Goal: Information Seeking & Learning: Find specific fact

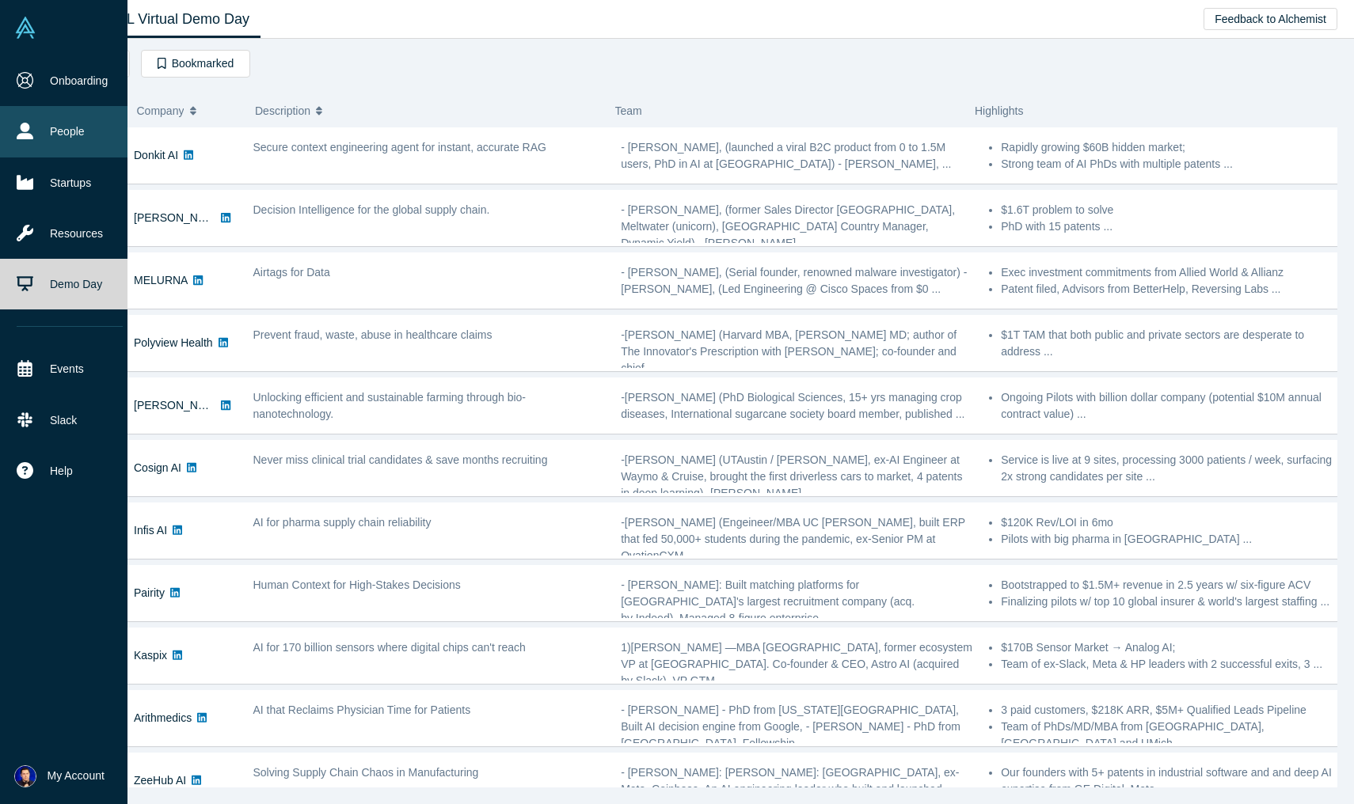
click at [26, 126] on icon at bounding box center [25, 131] width 17 height 17
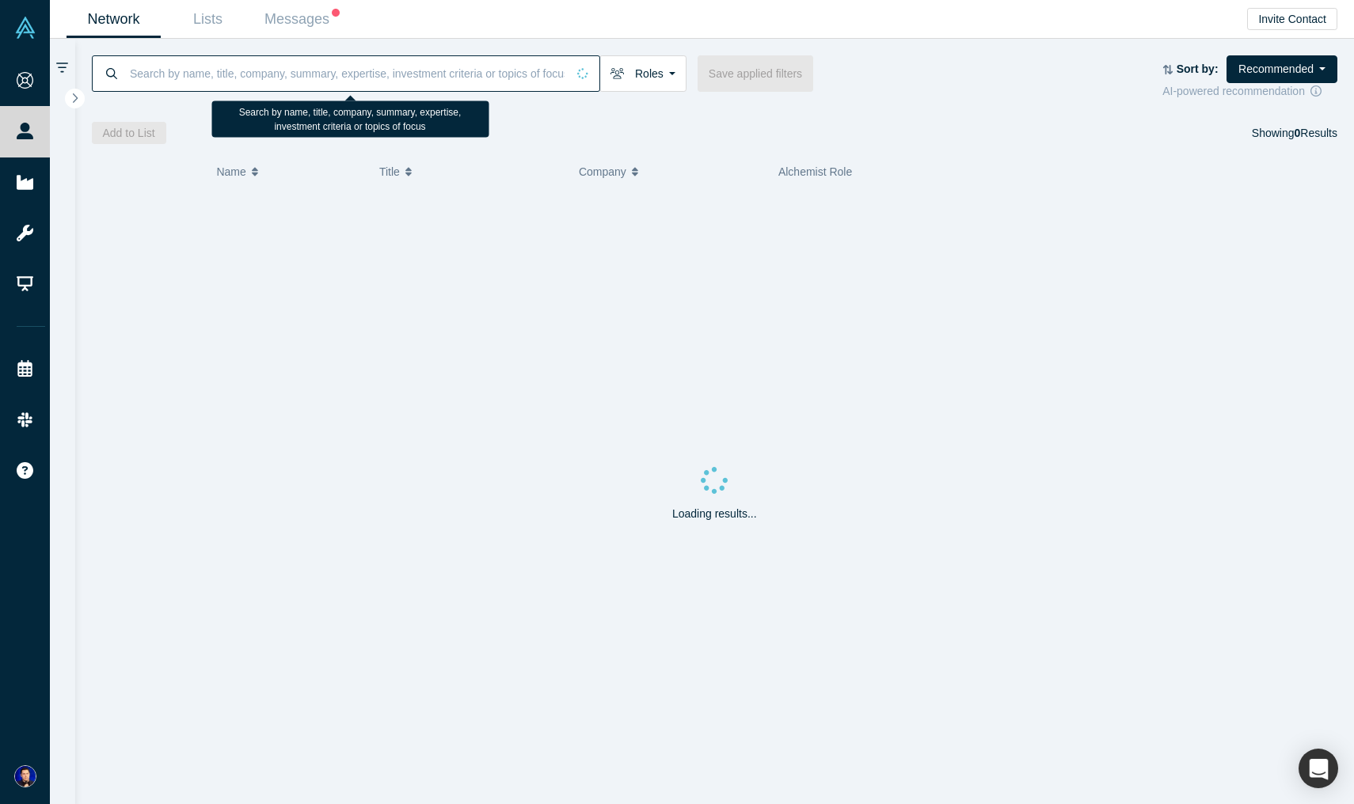
click at [234, 74] on input at bounding box center [347, 73] width 438 height 37
paste input "[PERSON_NAME]"
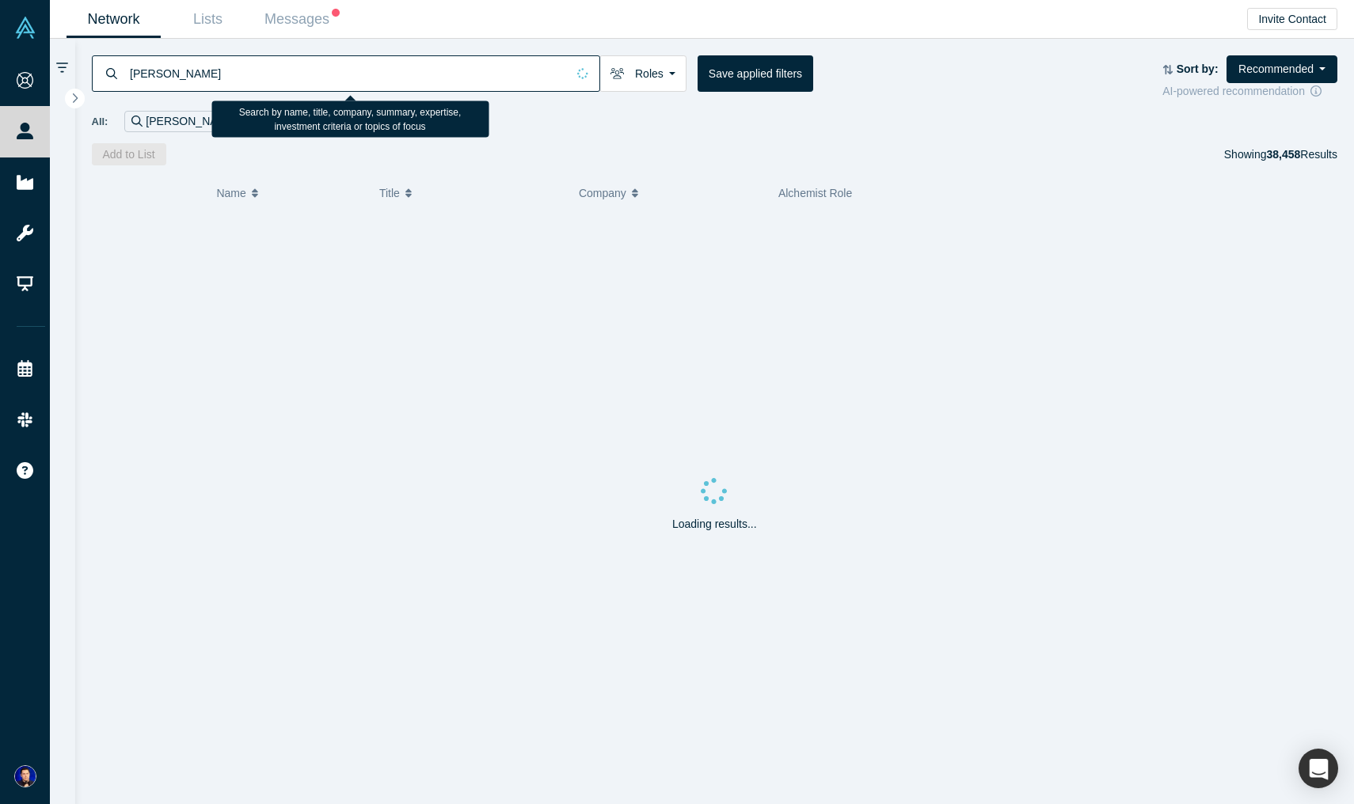
type input "[PERSON_NAME]"
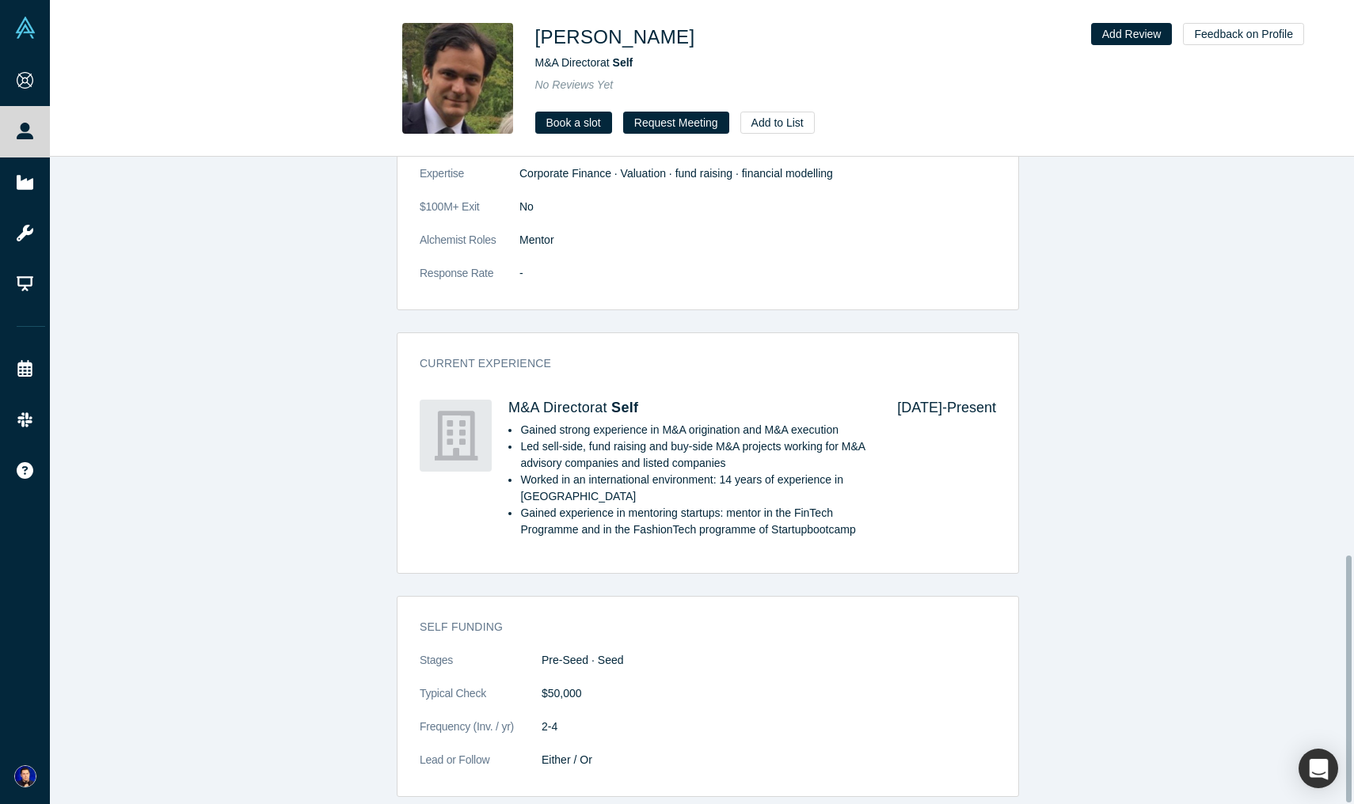
scroll to position [1047, 0]
click at [1079, 247] on div "General Summary - Led the acquisition of more than 12 M&A deals working in [GEO…" at bounding box center [708, 352] width 1316 height 894
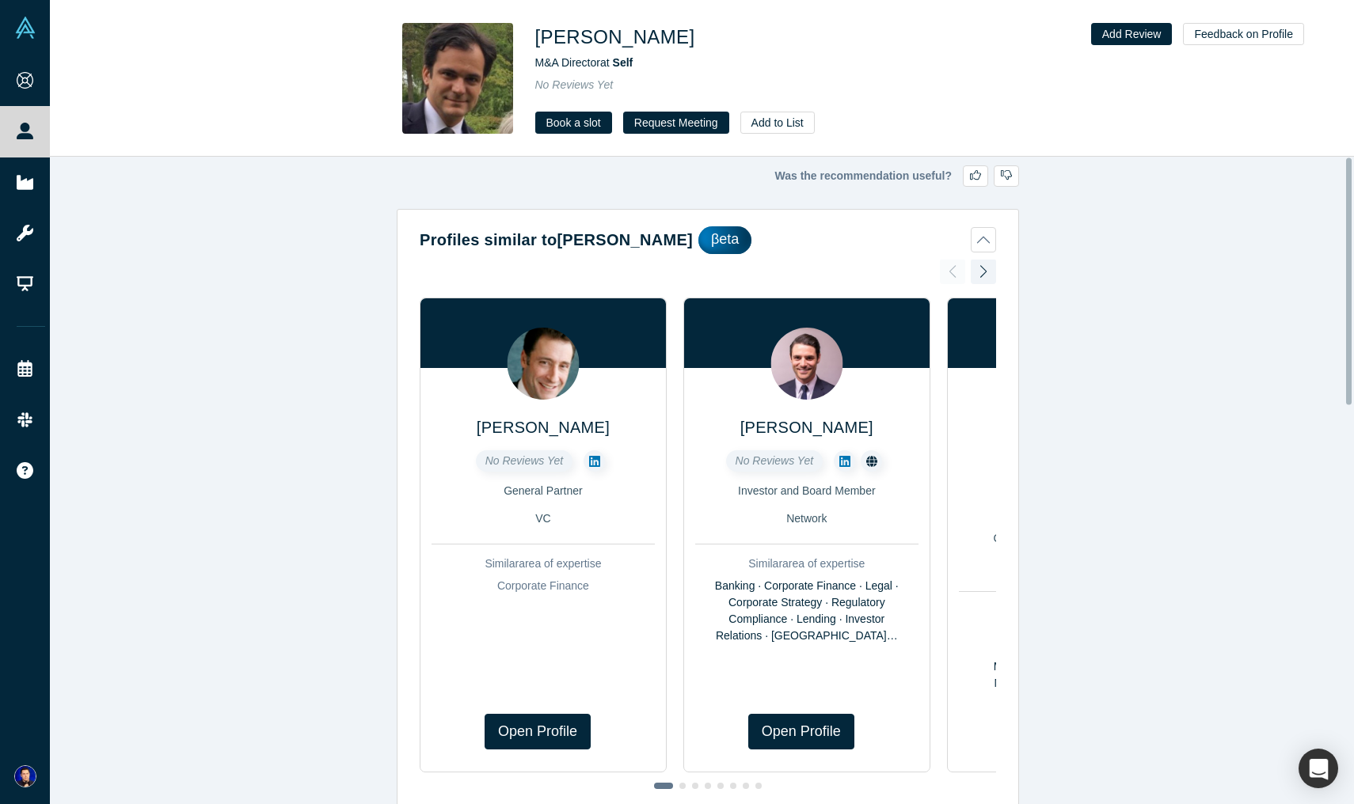
scroll to position [0, 0]
click at [974, 270] on div at bounding box center [983, 271] width 25 height 35
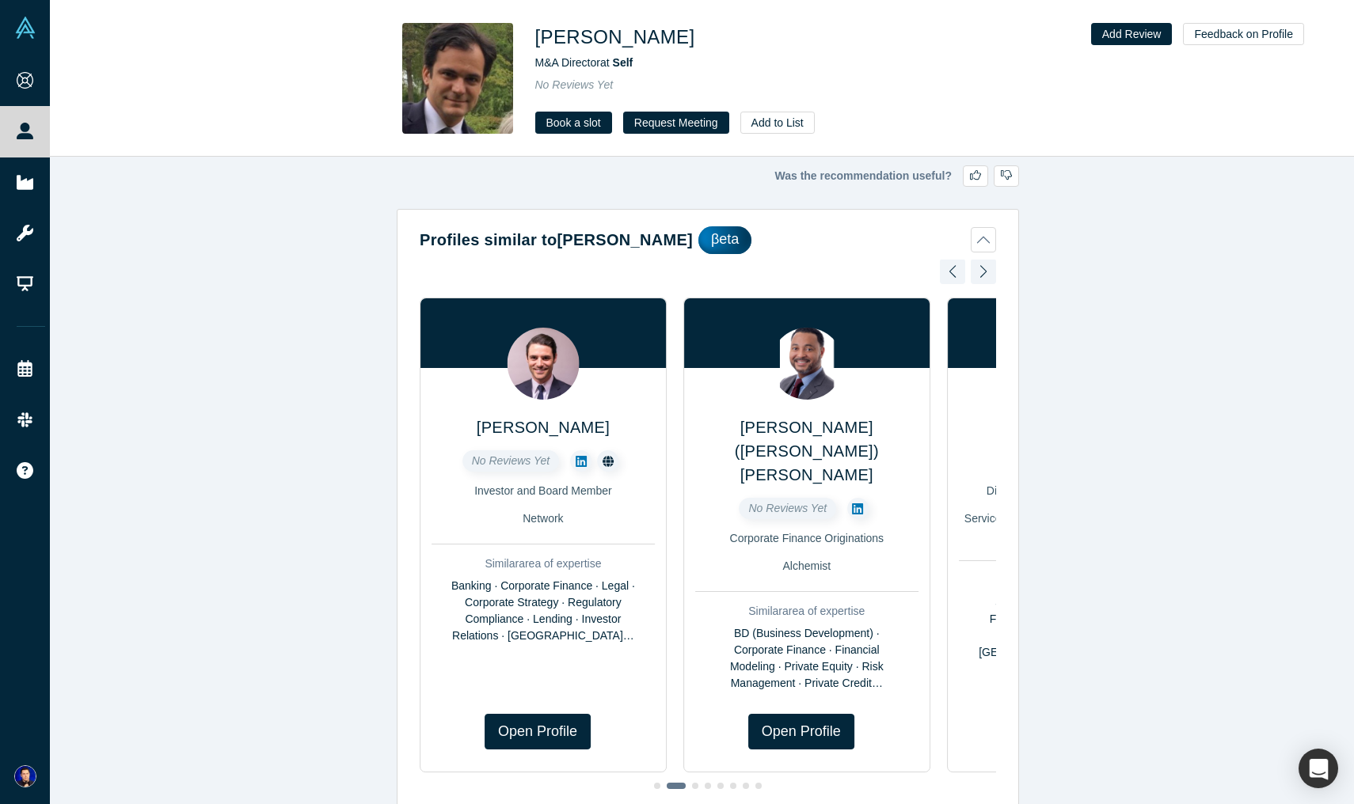
click at [974, 270] on div at bounding box center [983, 271] width 25 height 35
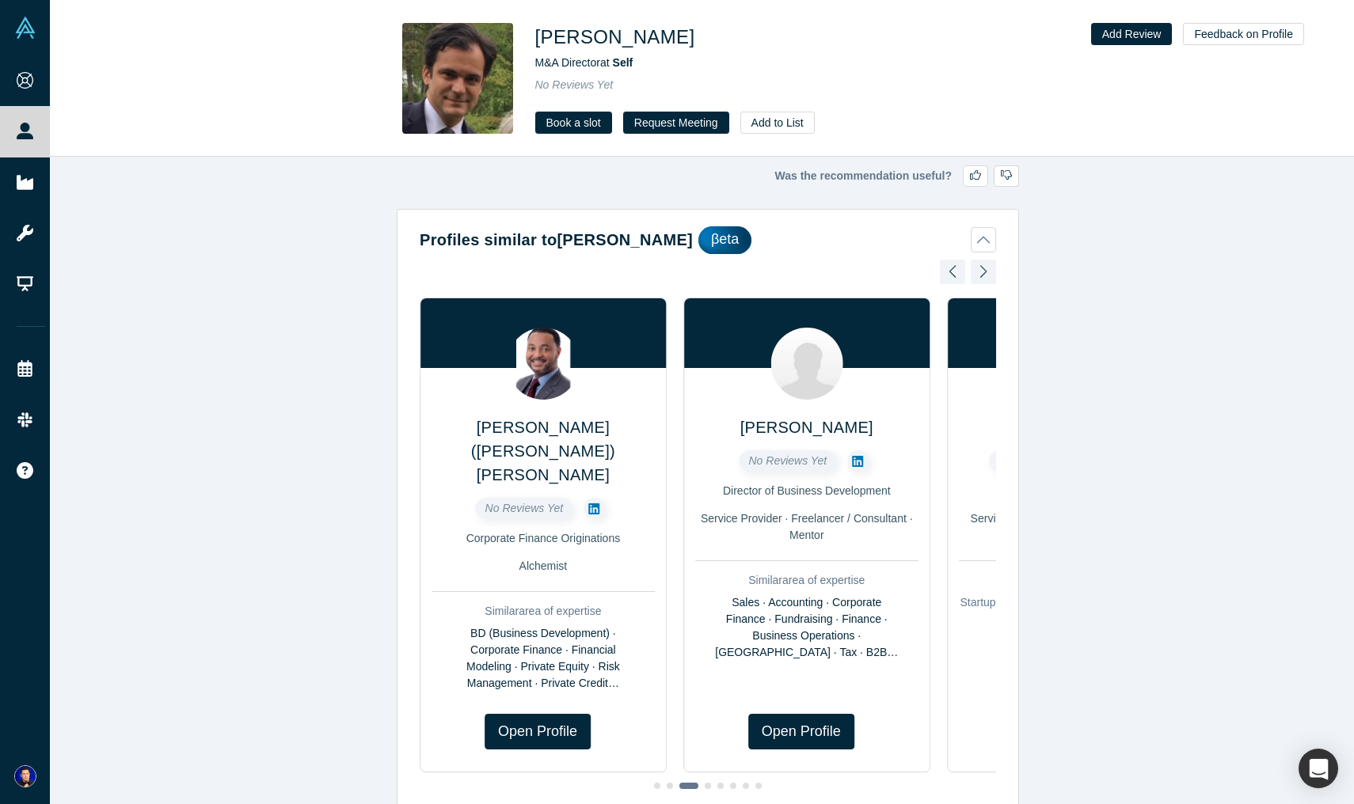
click at [974, 270] on div at bounding box center [983, 271] width 25 height 35
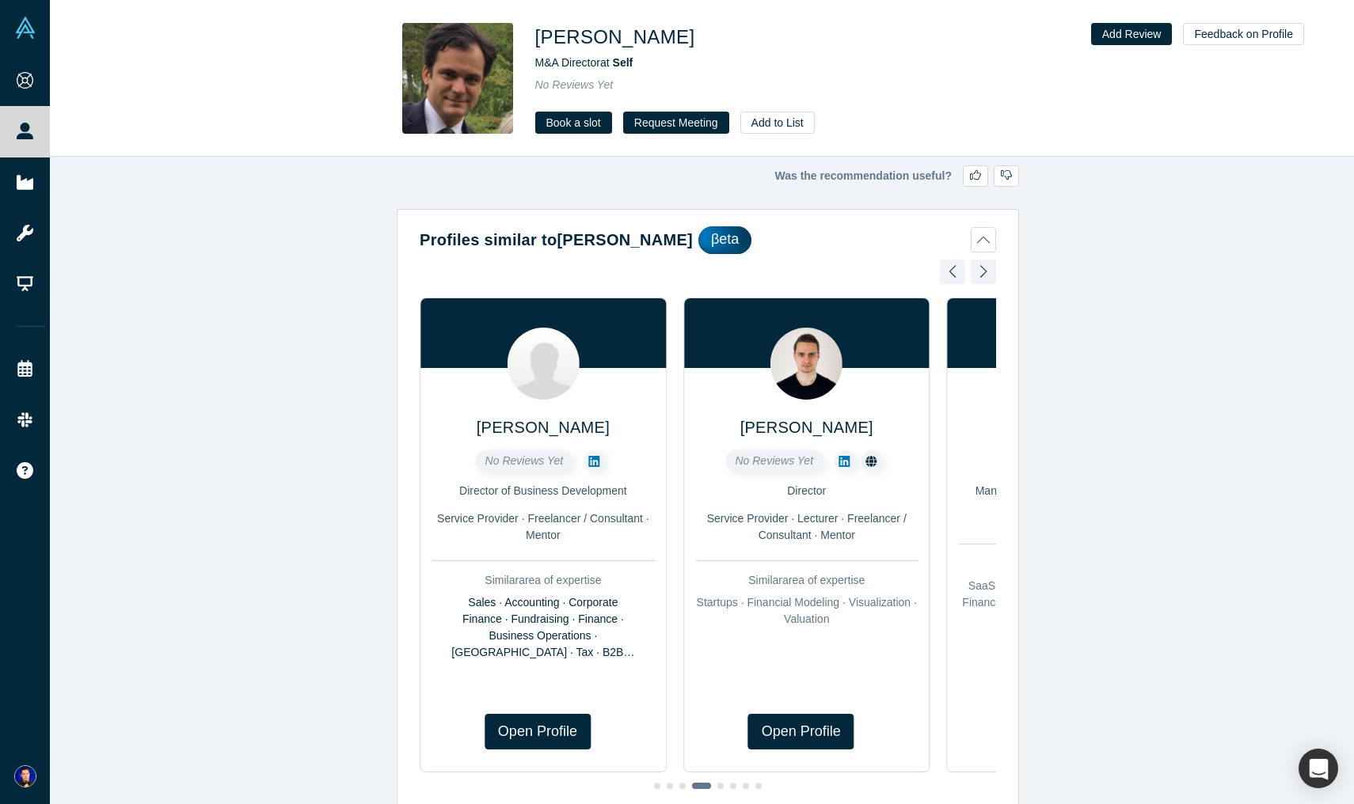
click at [974, 270] on div at bounding box center [983, 271] width 25 height 35
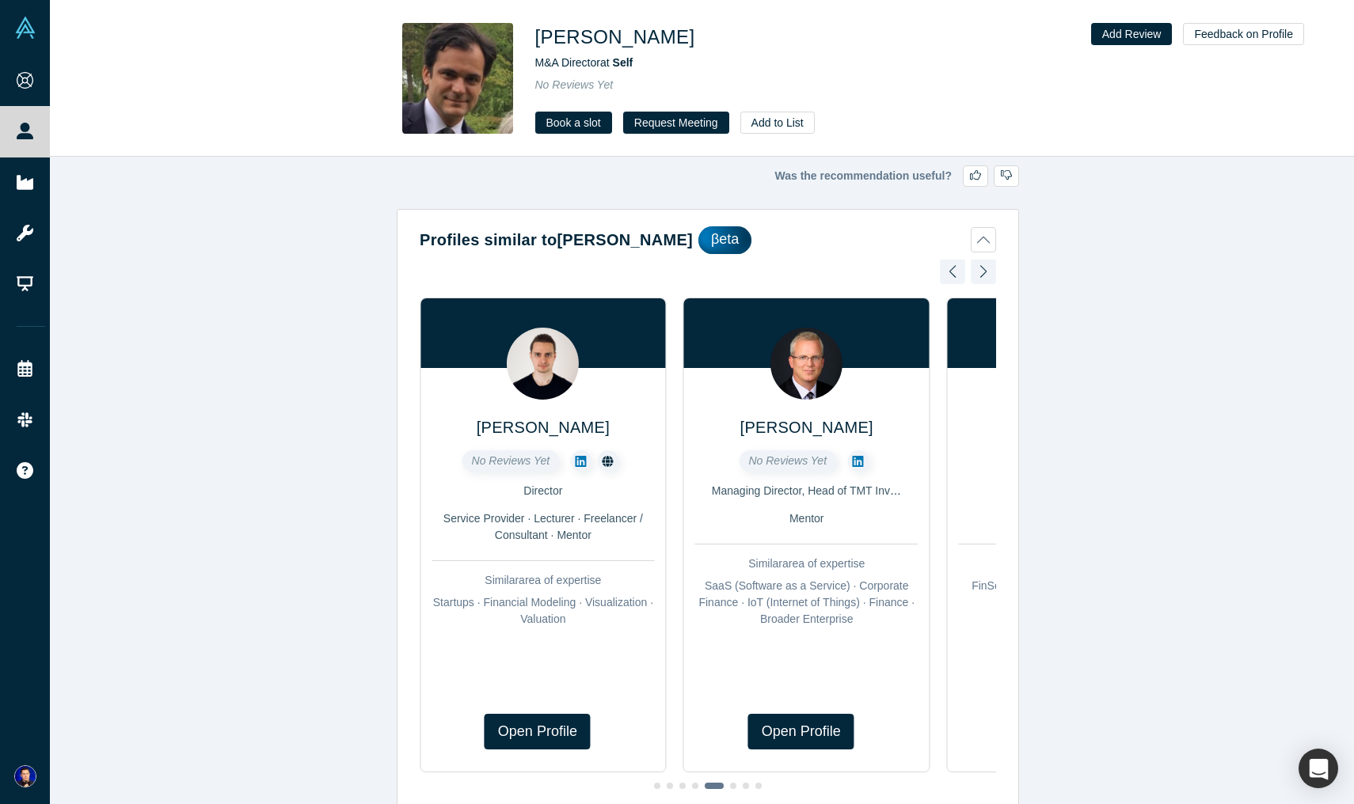
click at [974, 270] on div at bounding box center [983, 271] width 25 height 35
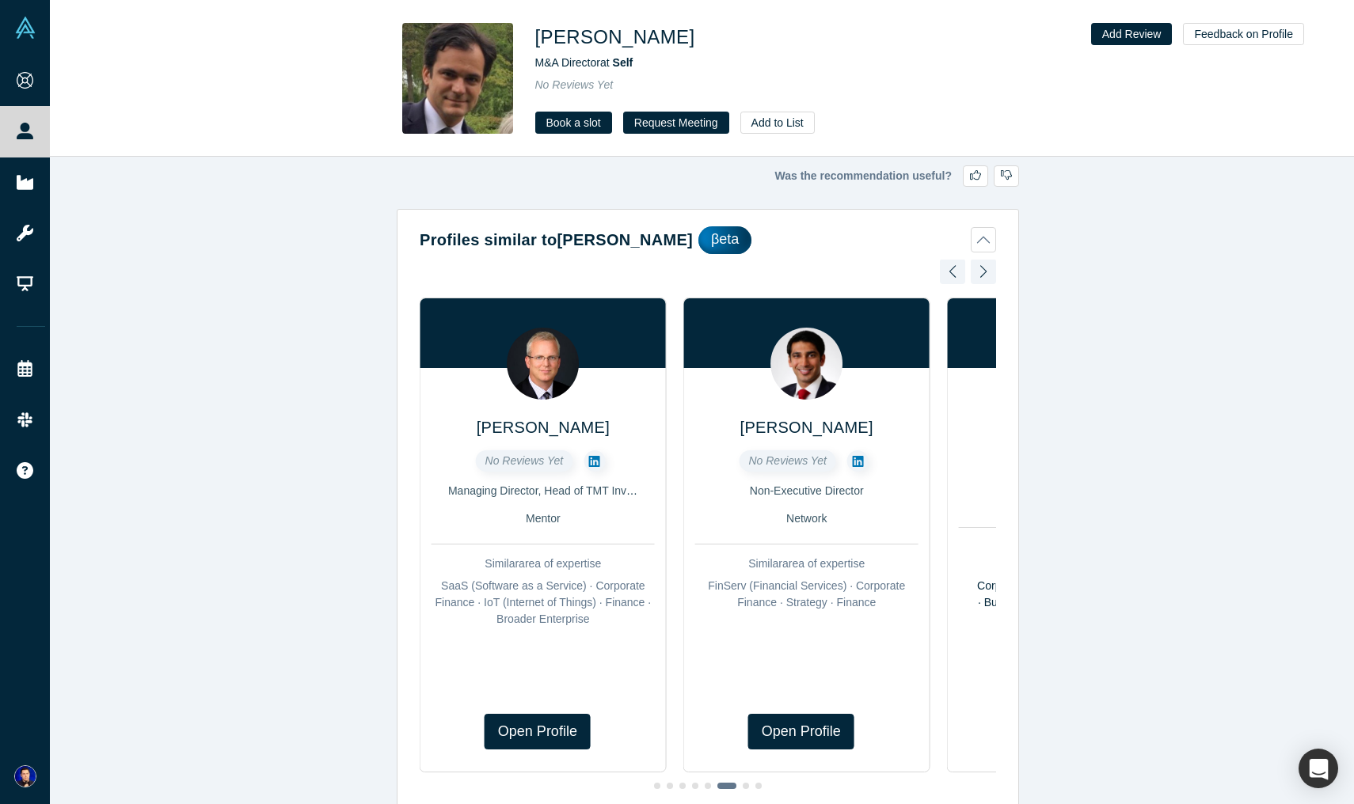
click at [974, 270] on div at bounding box center [983, 271] width 25 height 35
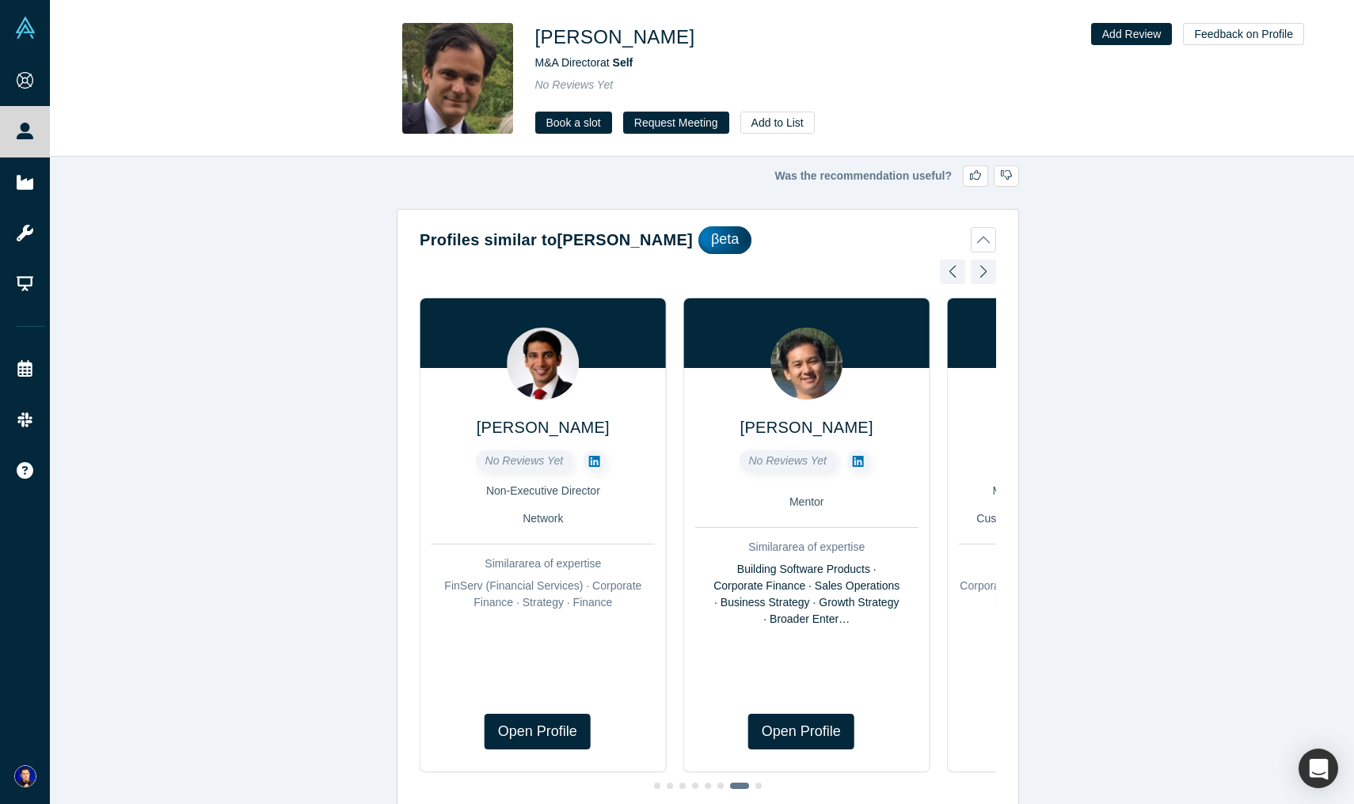
click at [974, 270] on div at bounding box center [983, 271] width 25 height 35
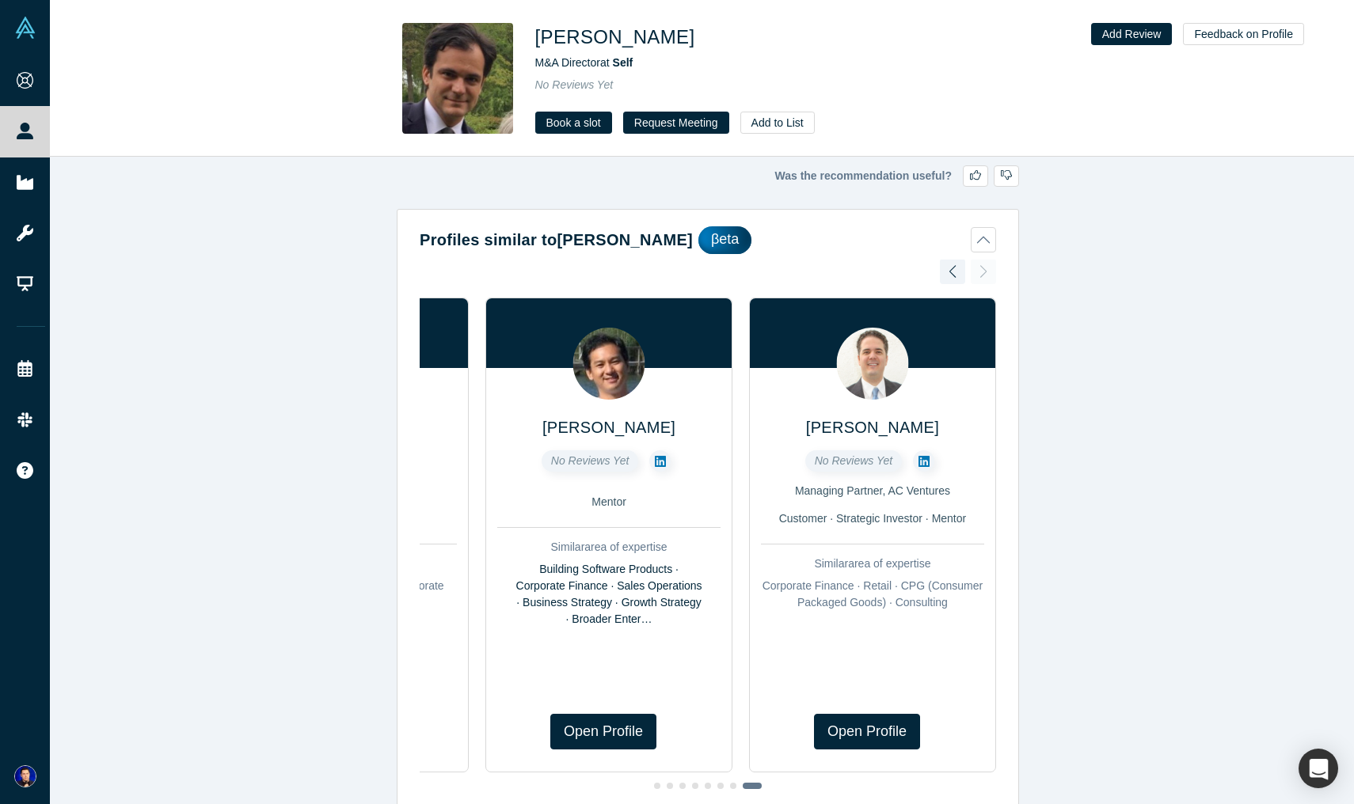
click at [974, 270] on div "[PERSON_NAME] No Reviews Yet General Partner VC Similar area of expertise Corpo…" at bounding box center [708, 530] width 576 height 541
click at [978, 242] on button "Profiles similar to [PERSON_NAME]" at bounding box center [708, 240] width 576 height 28
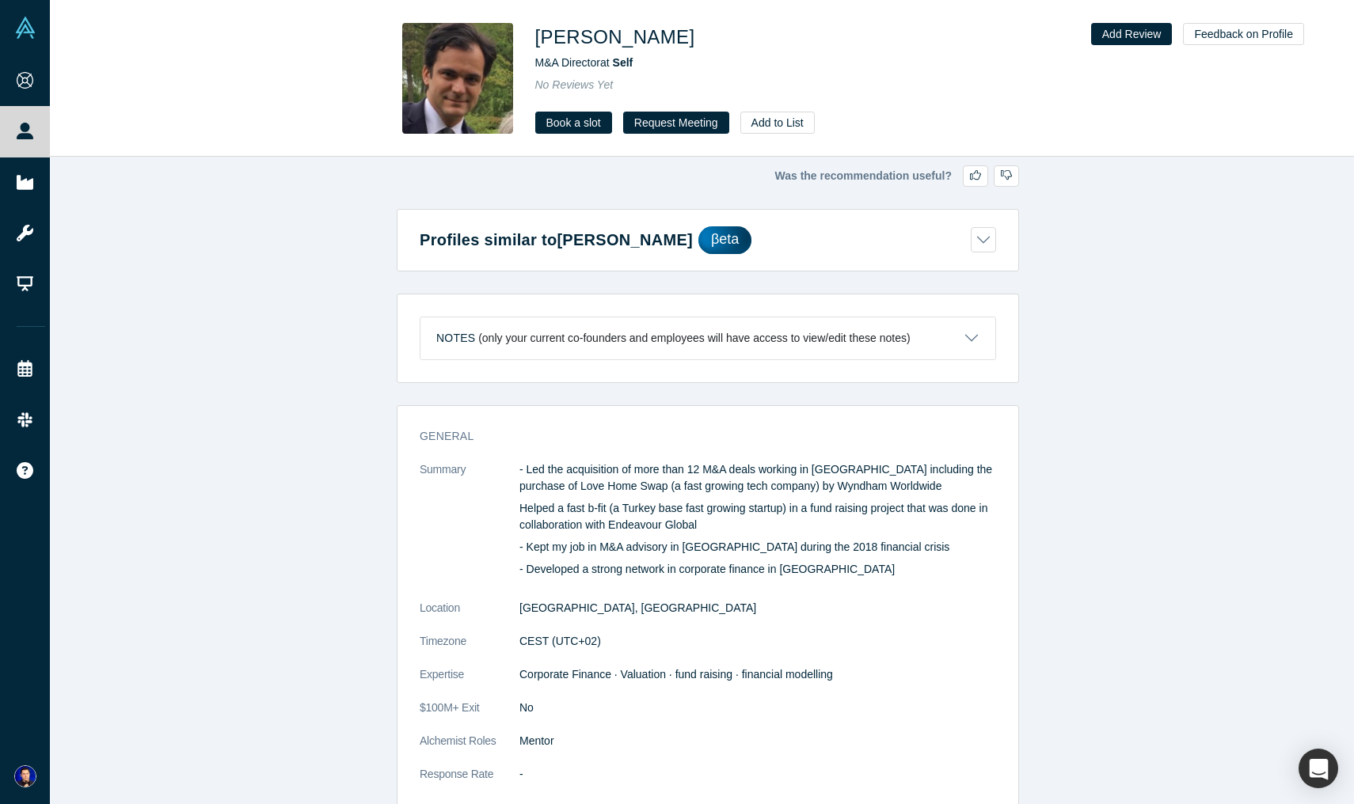
click at [978, 242] on button "Profiles similar to [PERSON_NAME]" at bounding box center [708, 240] width 576 height 28
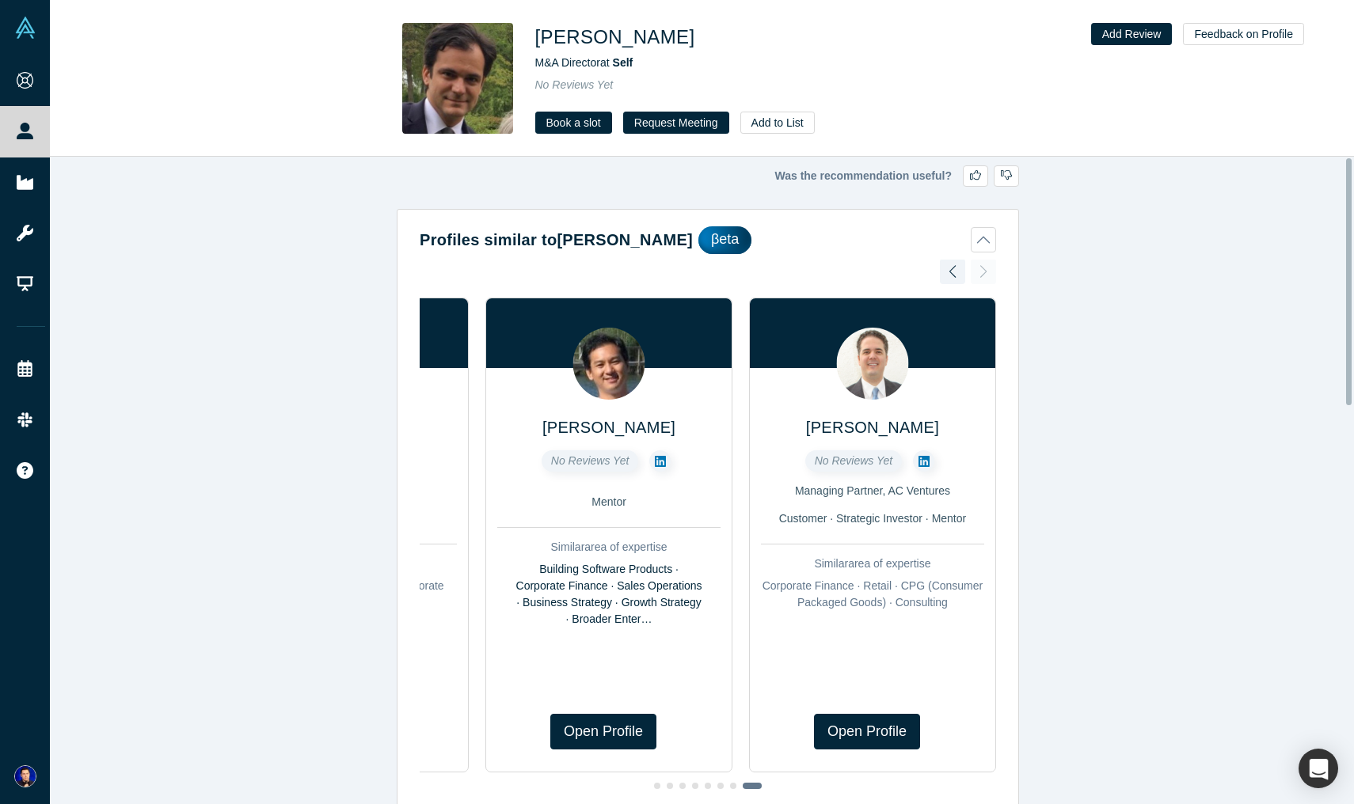
click at [980, 244] on button "Profiles similar to [PERSON_NAME]" at bounding box center [708, 240] width 576 height 28
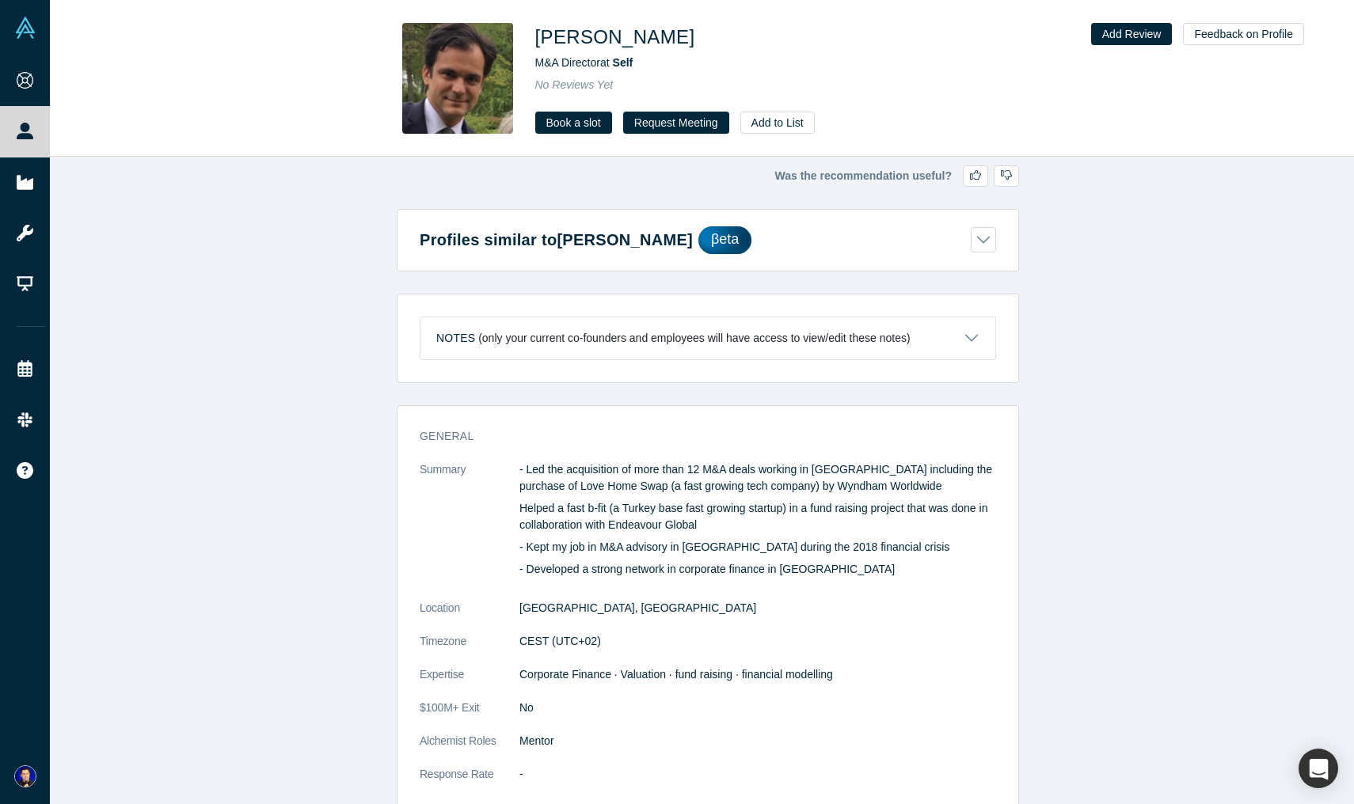
click at [980, 244] on button "Profiles similar to [PERSON_NAME]" at bounding box center [708, 240] width 576 height 28
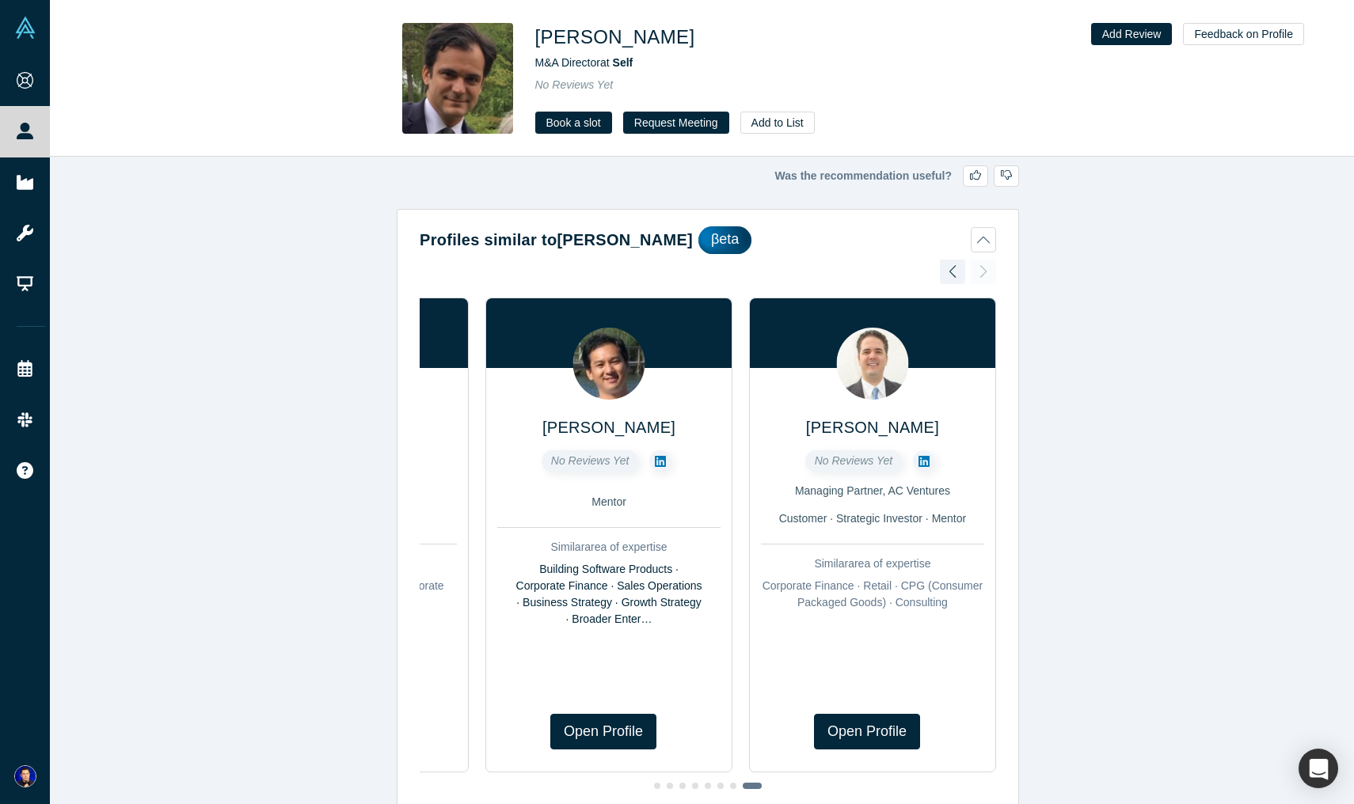
click at [1153, 474] on div "Was the recommendation useful? Profiles similar to [PERSON_NAME] βeta [PERSON_N…" at bounding box center [708, 487] width 1316 height 660
